Goal: Find specific page/section: Find specific page/section

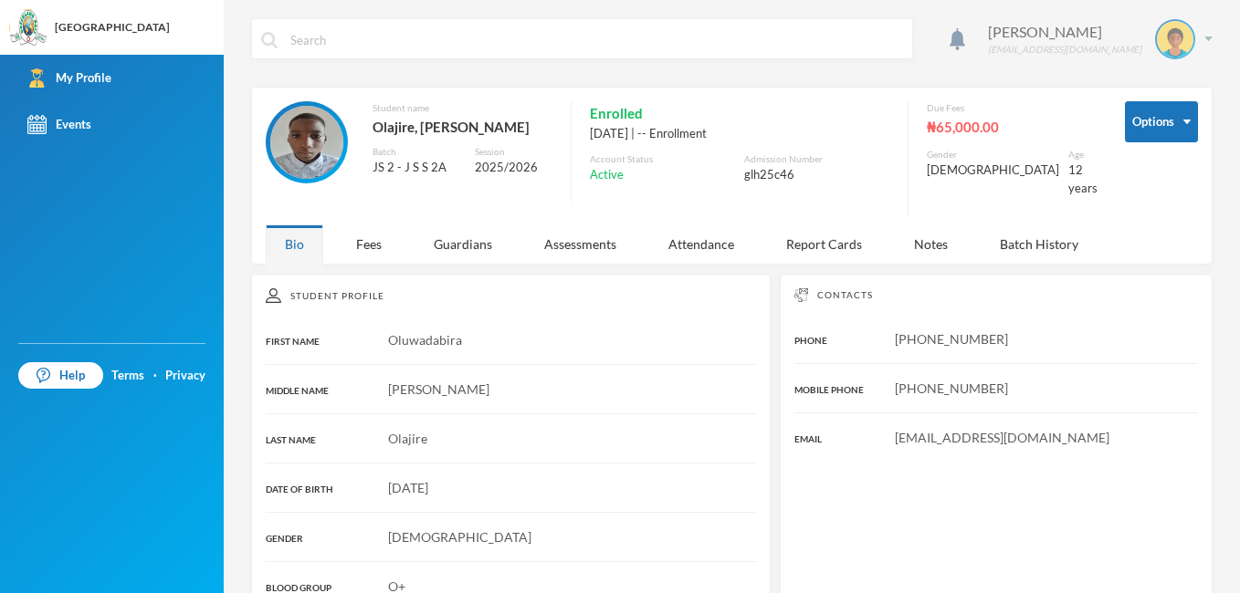
click at [1180, 33] on div at bounding box center [1175, 39] width 40 height 40
click at [1165, 139] on button "Logout" at bounding box center [1148, 133] width 82 height 27
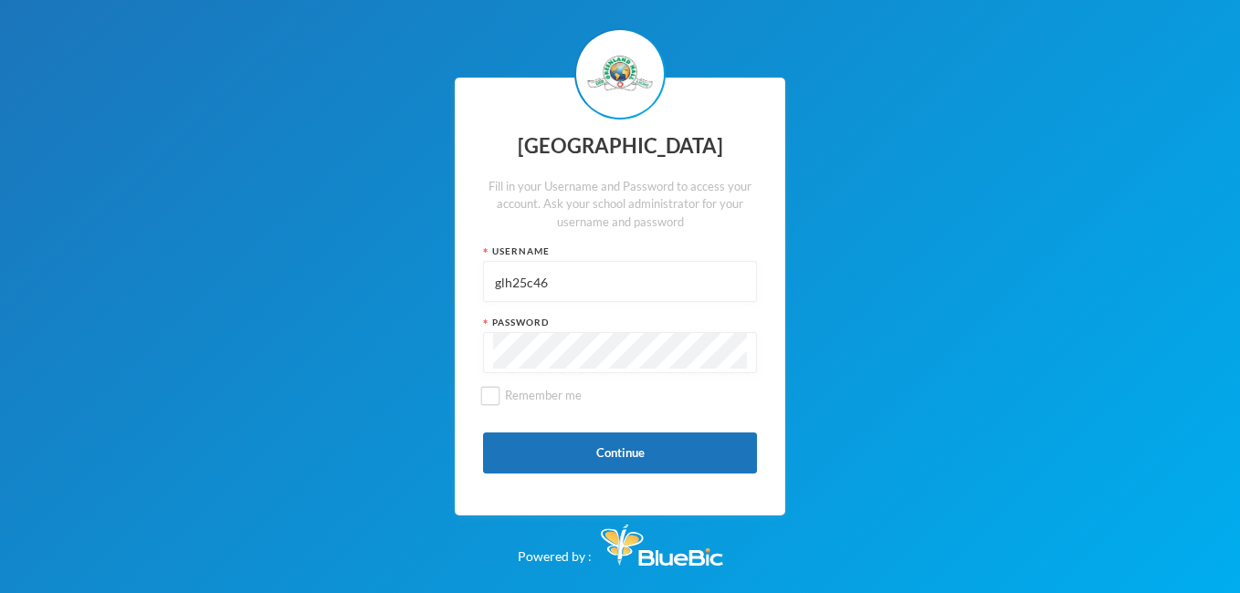
click at [591, 288] on input "glh25c46" at bounding box center [620, 282] width 254 height 41
type input "g"
type input "glhp234"
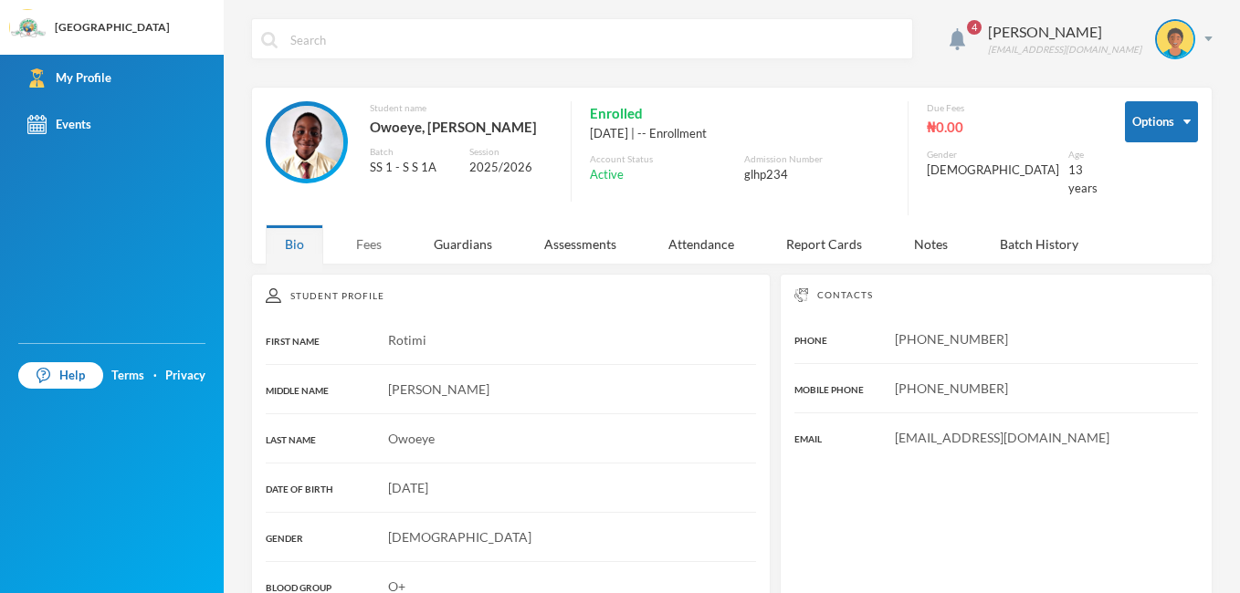
click at [382, 232] on div "Fees" at bounding box center [369, 244] width 64 height 39
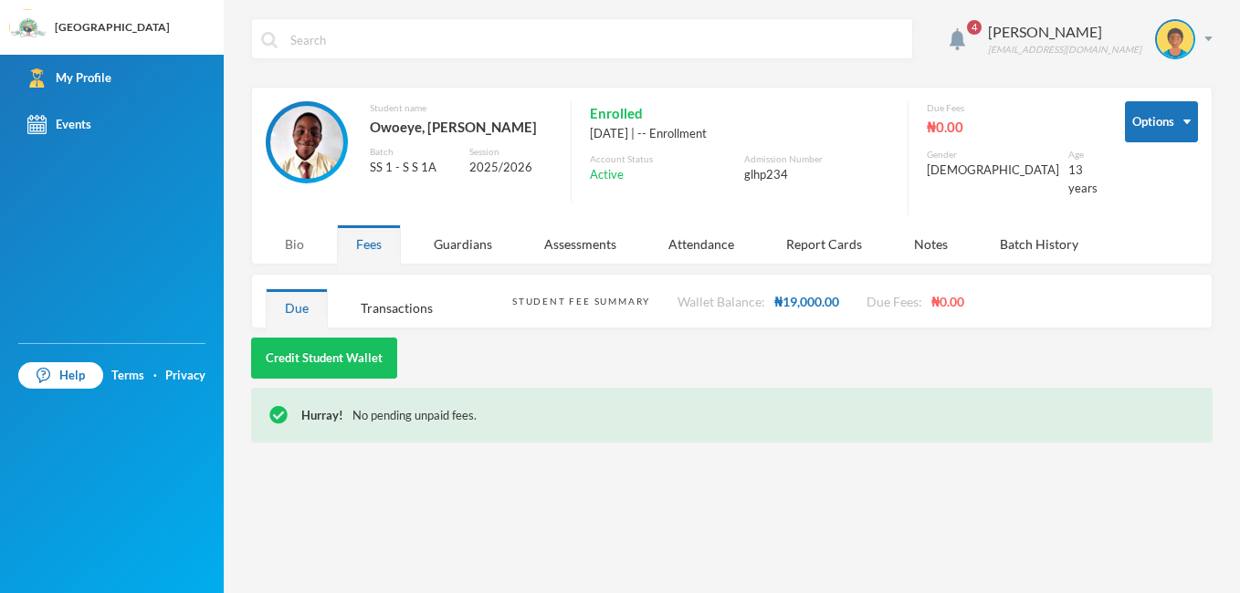
click at [299, 237] on div "Bio" at bounding box center [295, 244] width 58 height 39
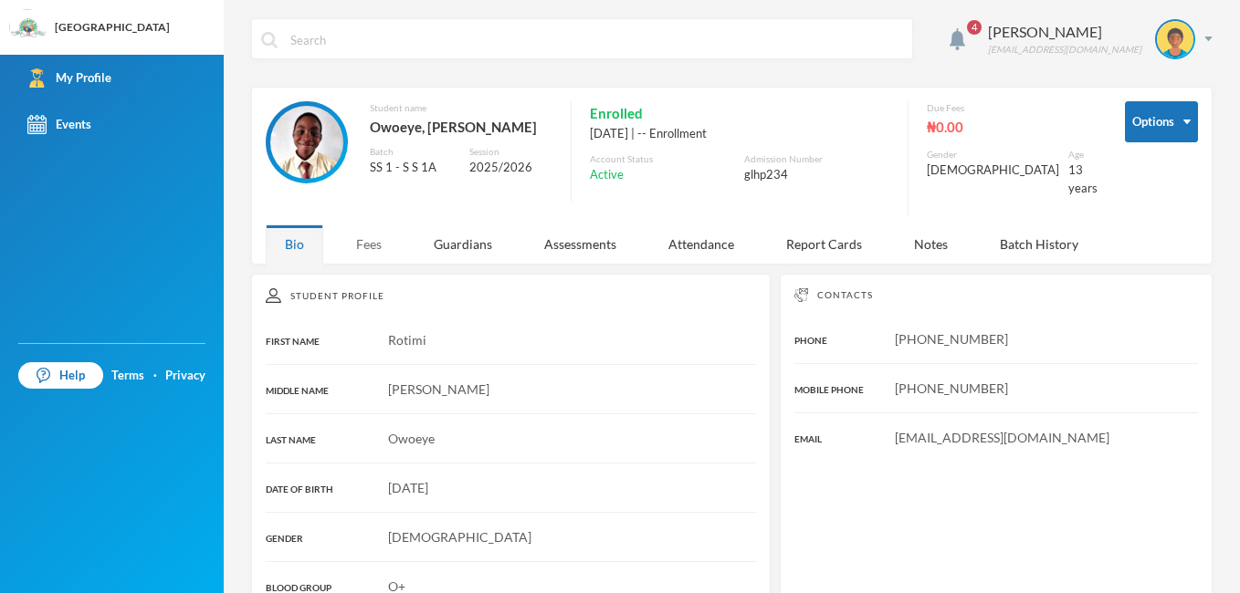
click at [375, 231] on div "Fees" at bounding box center [369, 244] width 64 height 39
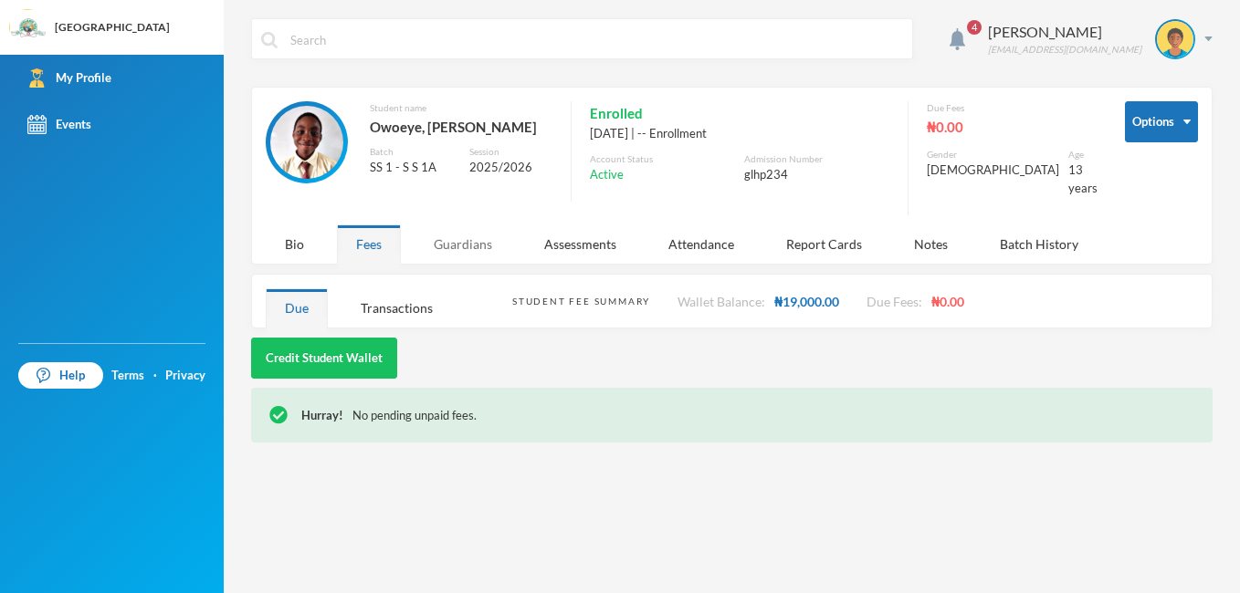
click at [456, 227] on div "Guardians" at bounding box center [462, 244] width 97 height 39
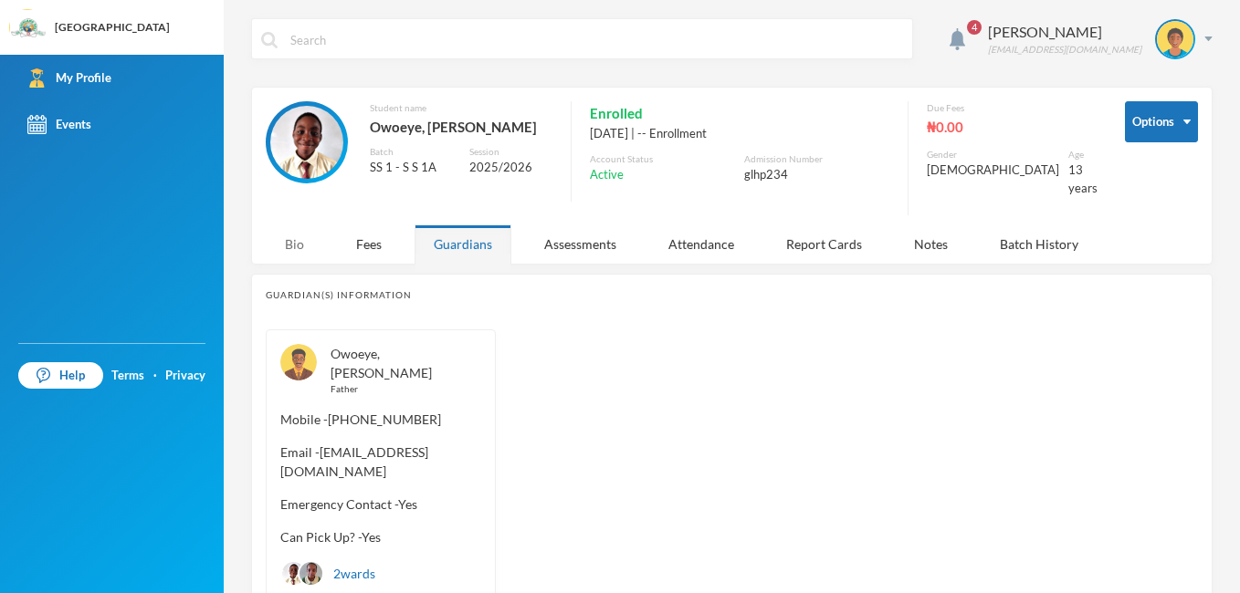
click at [291, 236] on div "Bio" at bounding box center [295, 244] width 58 height 39
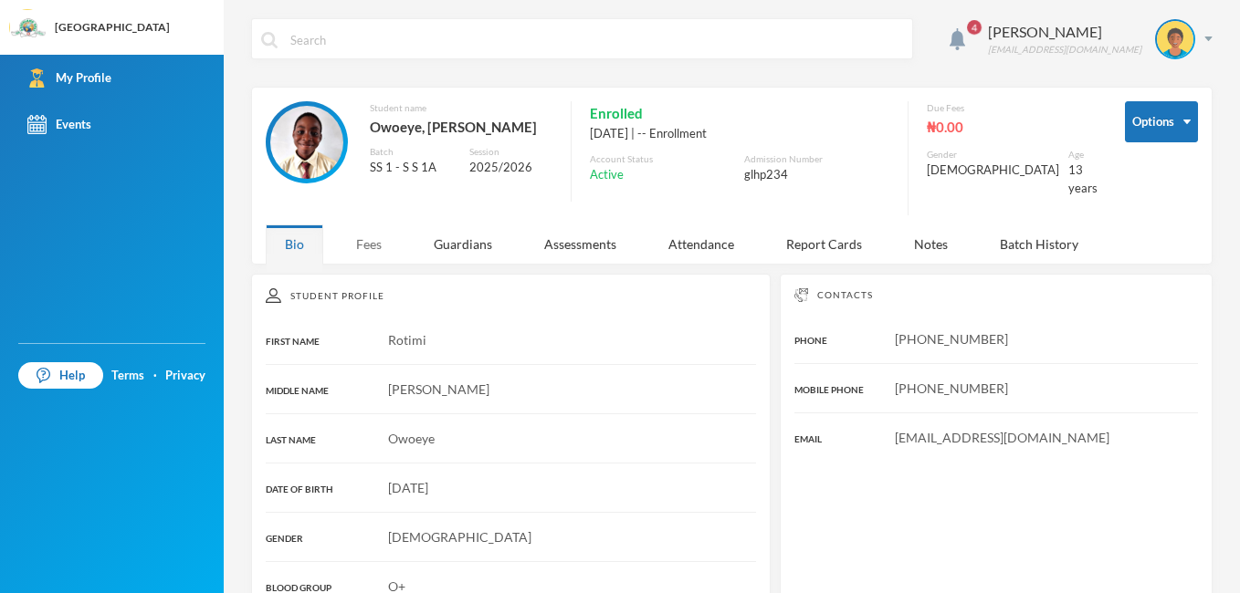
click at [362, 228] on div "Fees" at bounding box center [369, 244] width 64 height 39
